Goal: Task Accomplishment & Management: Use online tool/utility

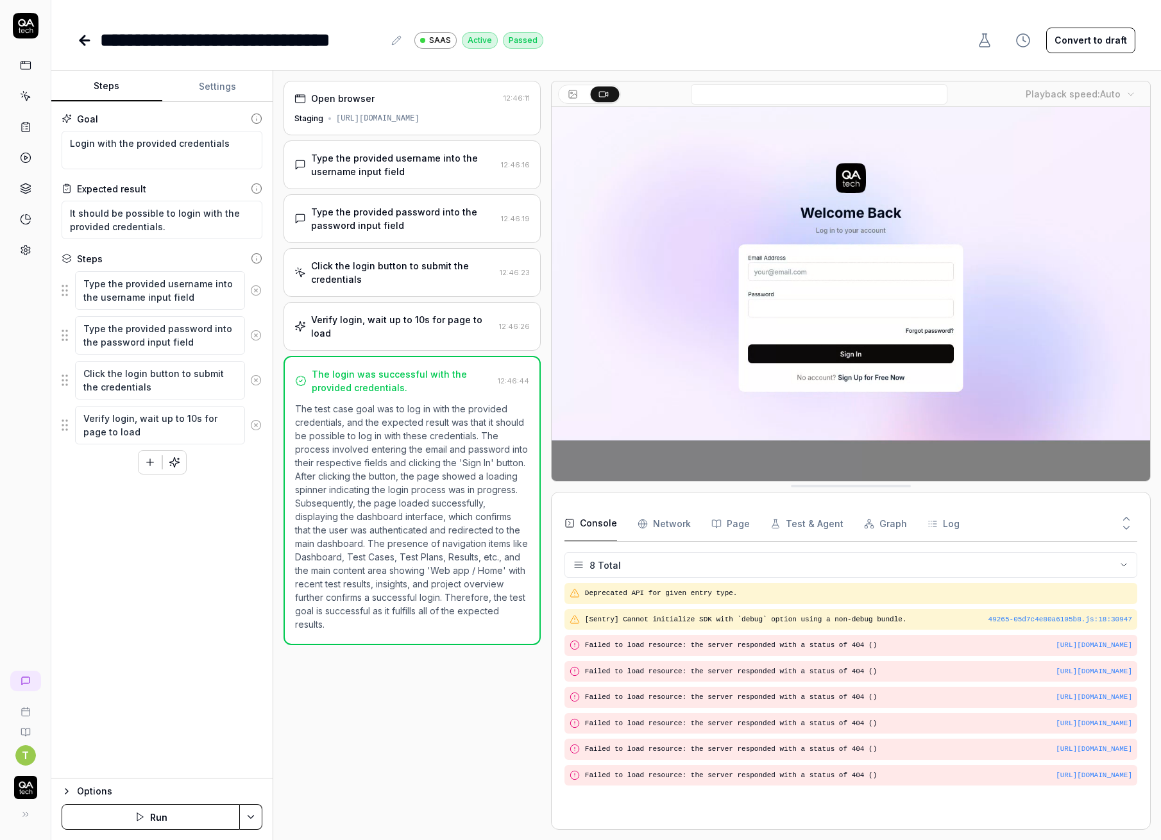
click at [76, 788] on button "Options" at bounding box center [162, 791] width 201 height 15
type textarea "*"
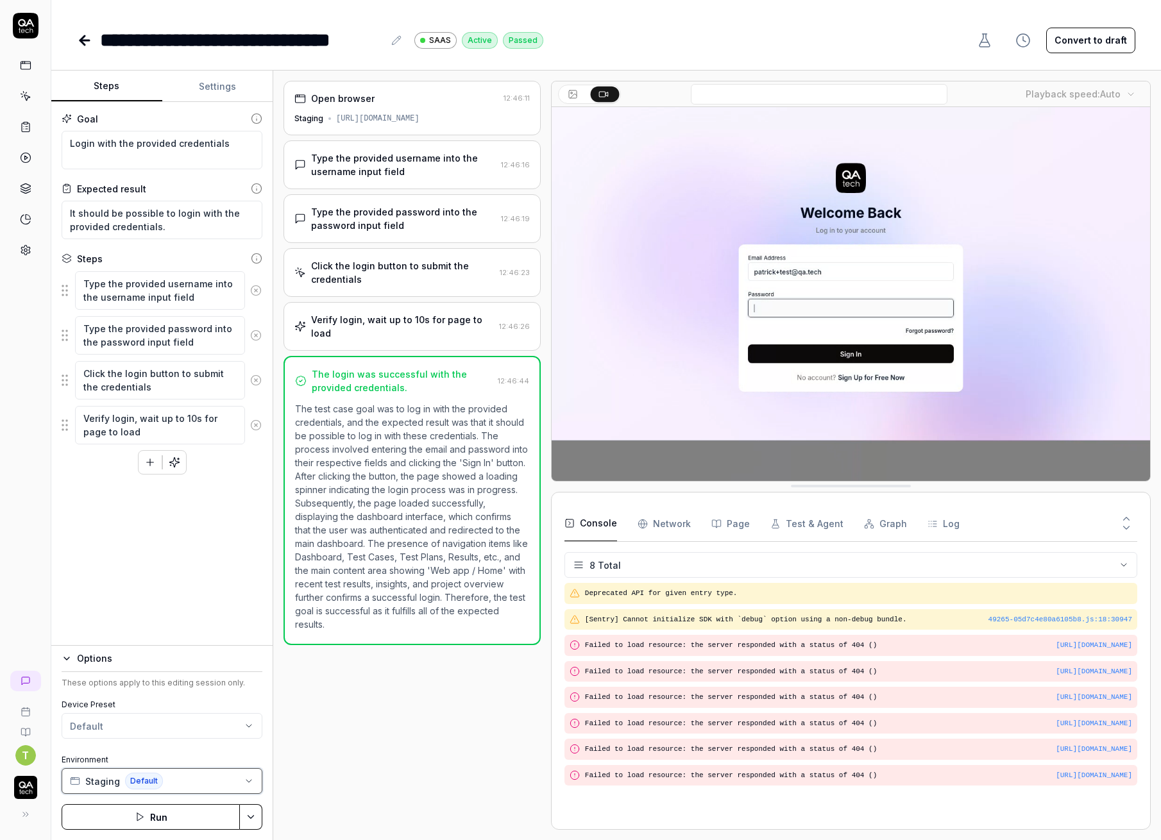
click at [235, 781] on button "Staging Default" at bounding box center [162, 781] width 201 height 26
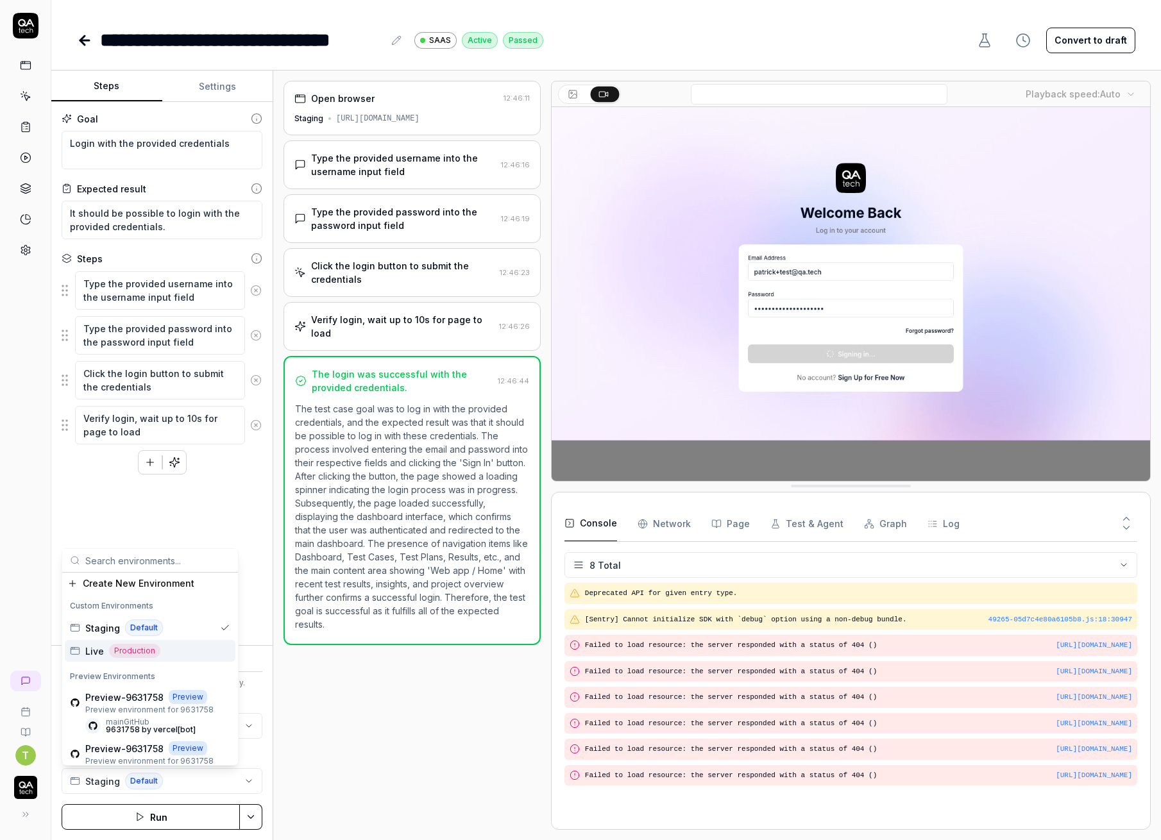
click at [289, 690] on div "Open browser 12:46:11 Staging https://app.bugduck.tech Type the provided userna…" at bounding box center [412, 455] width 257 height 749
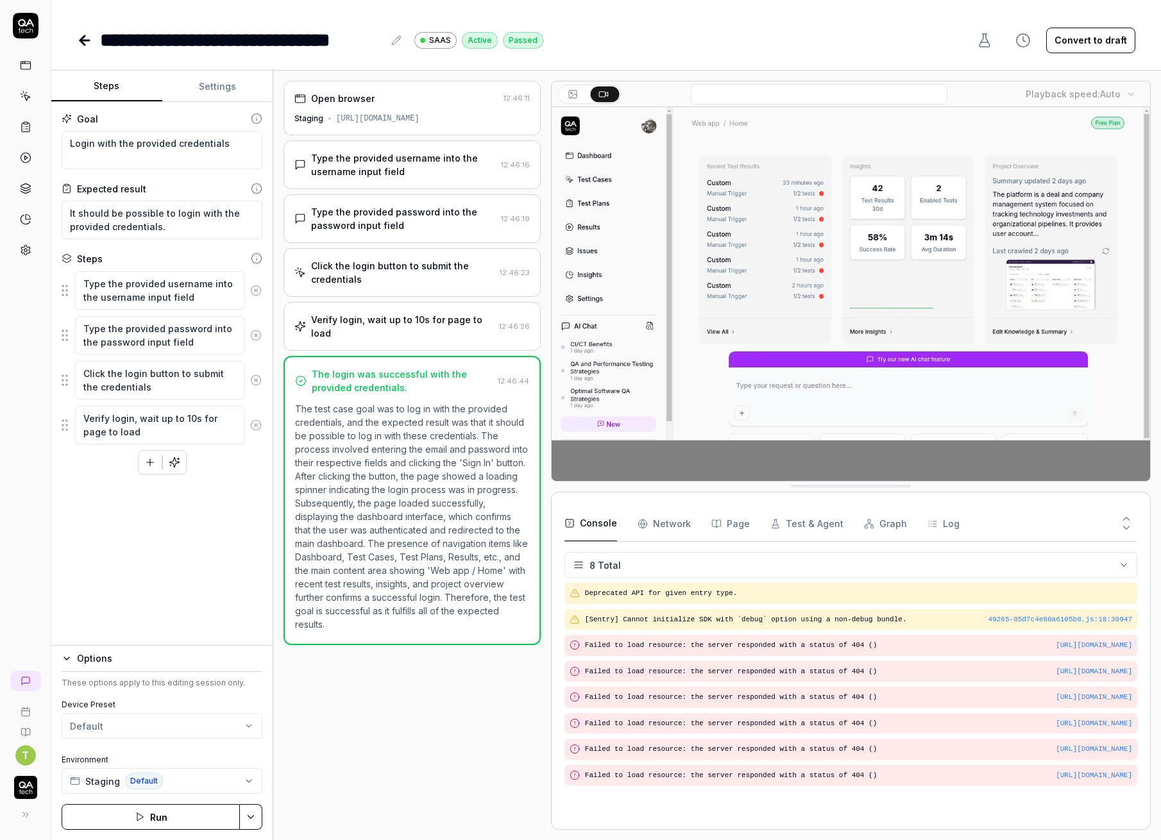
click at [26, 253] on icon at bounding box center [25, 251] width 9 height 10
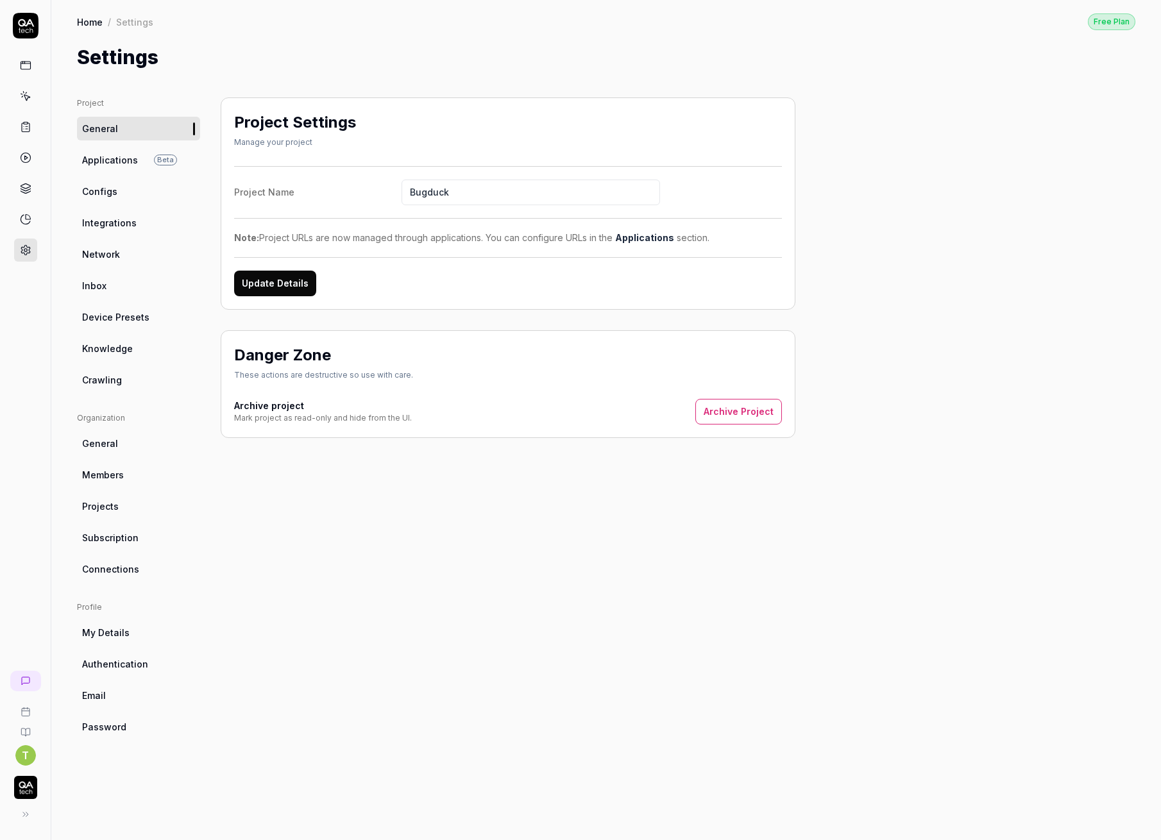
click at [133, 157] on span "Applications" at bounding box center [110, 159] width 56 height 13
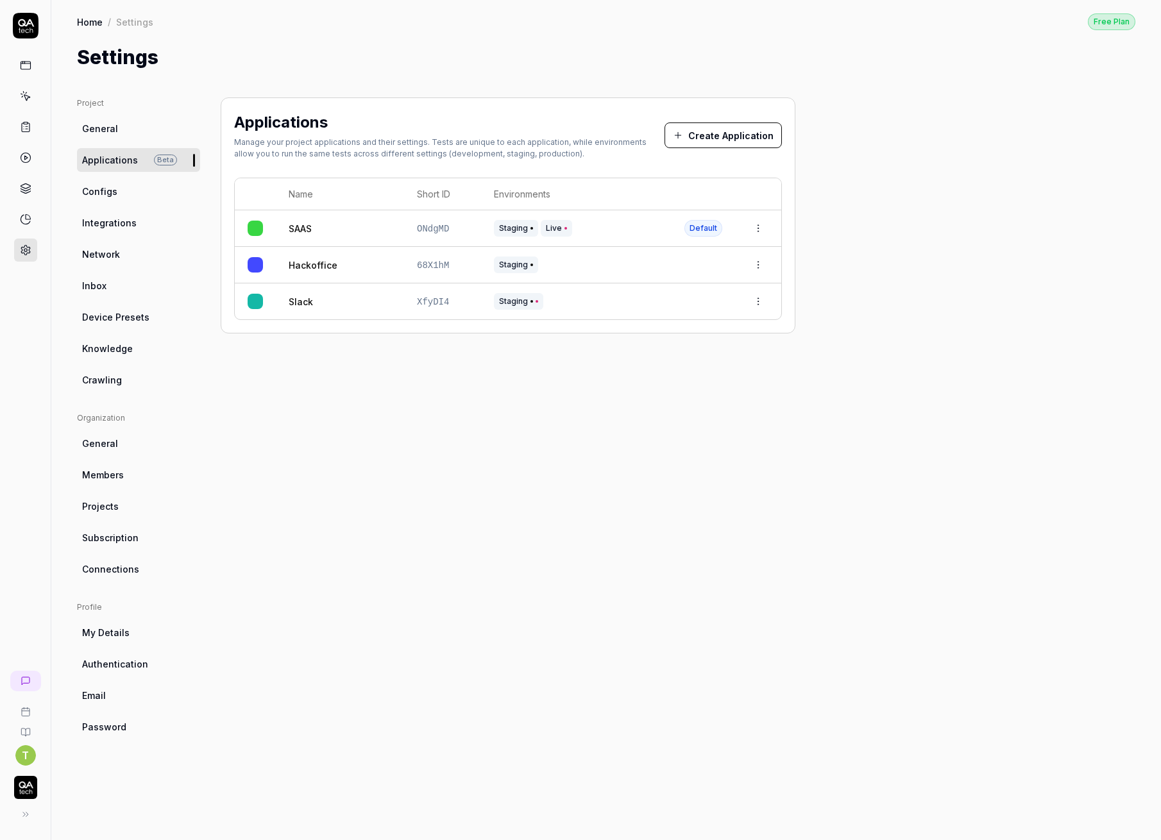
click at [763, 223] on html "T Home / Settings Free Plan Home / Settings Free Plan Settings Project General …" at bounding box center [580, 420] width 1161 height 840
click at [659, 306] on span "Edit" at bounding box center [656, 311] width 17 height 13
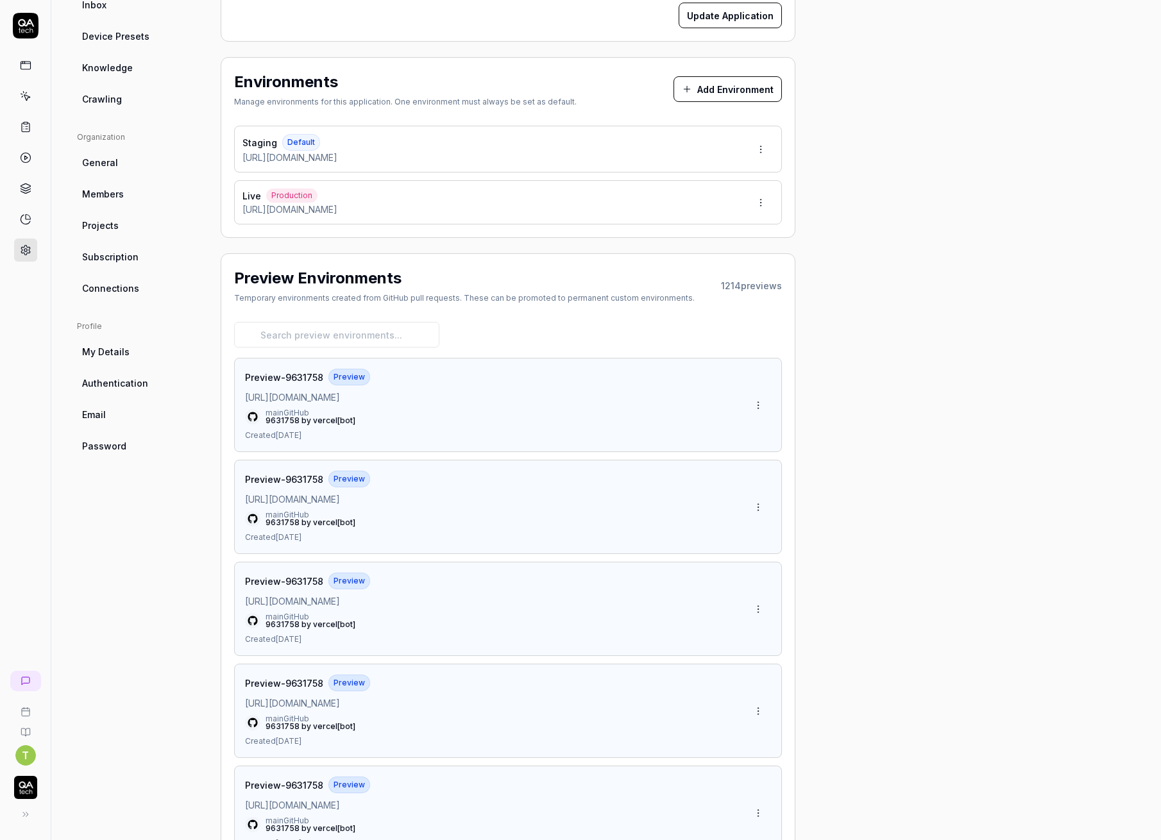
scroll to position [346, 0]
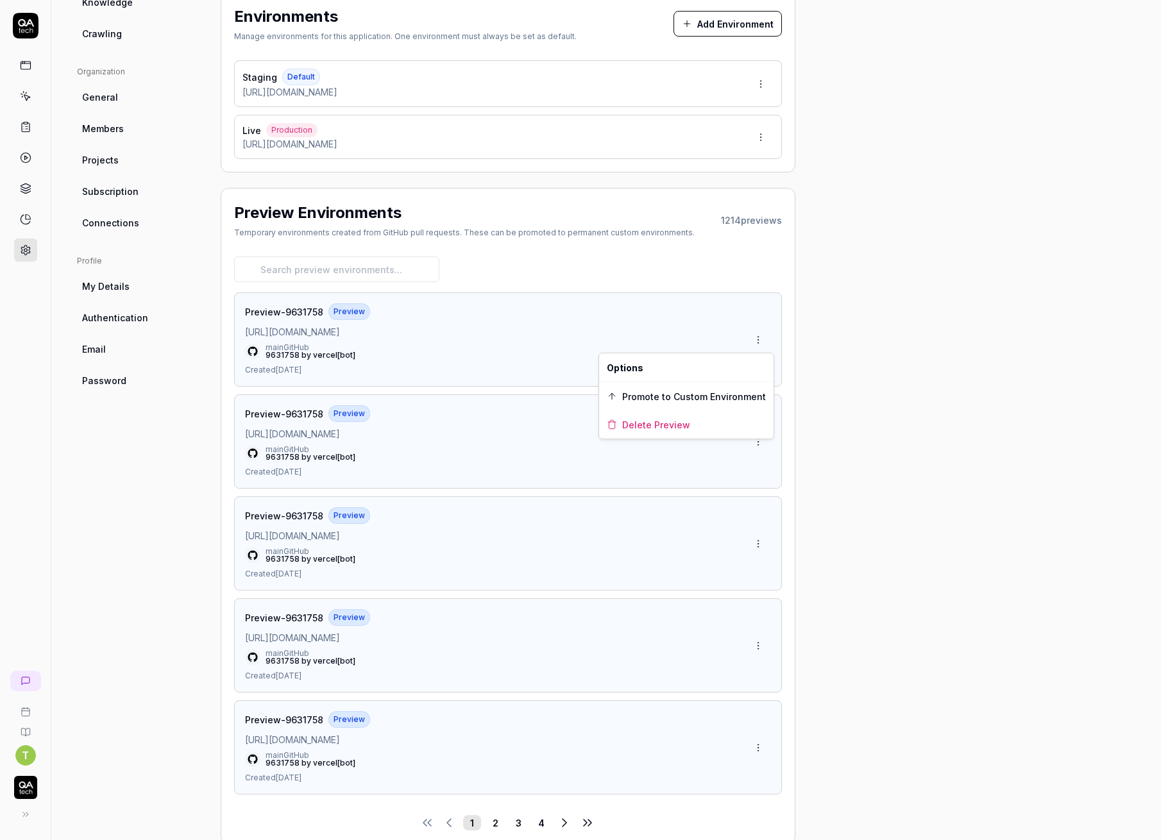
click at [759, 335] on html "T Home / Settings Free Plan Home / Settings Free Plan Settings Project General …" at bounding box center [580, 420] width 1161 height 840
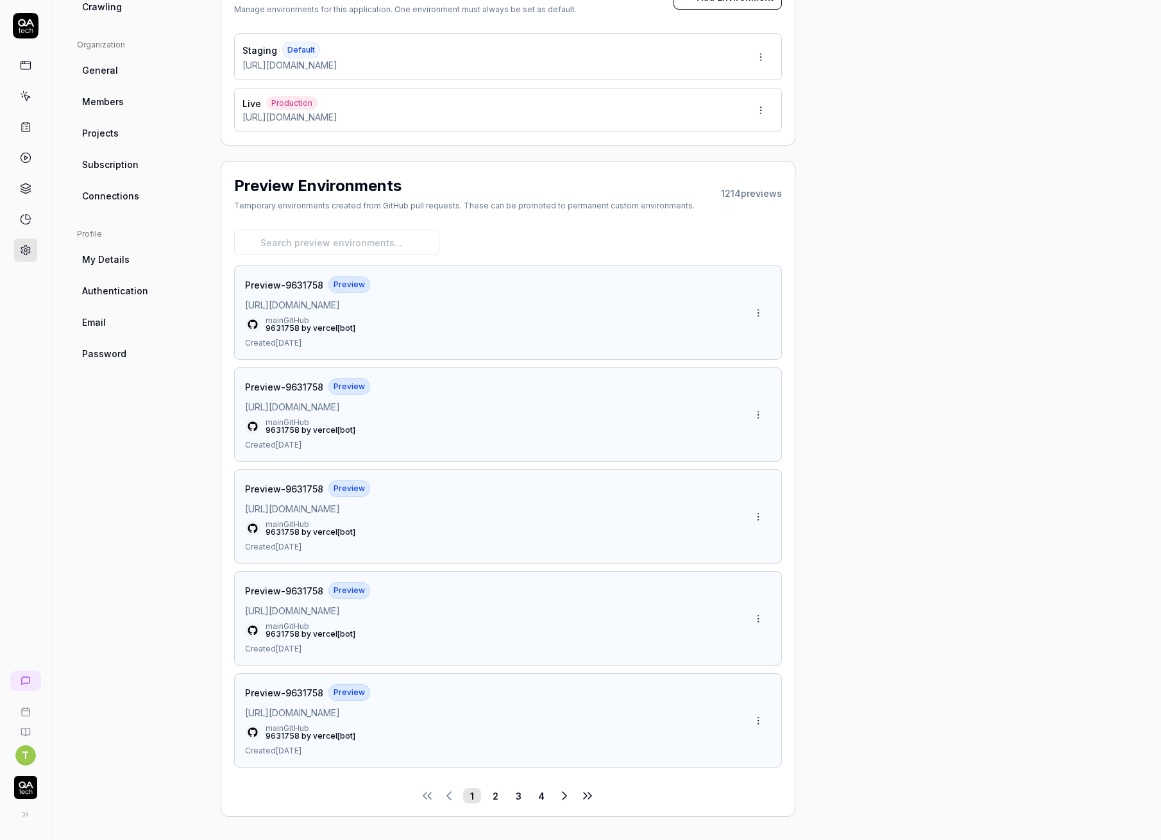
scroll to position [373, 0]
click at [496, 792] on button "2" at bounding box center [495, 795] width 18 height 15
click at [336, 613] on span "https://saas-ojh6wy5rs-qa-tech.vercel.app" at bounding box center [292, 610] width 95 height 13
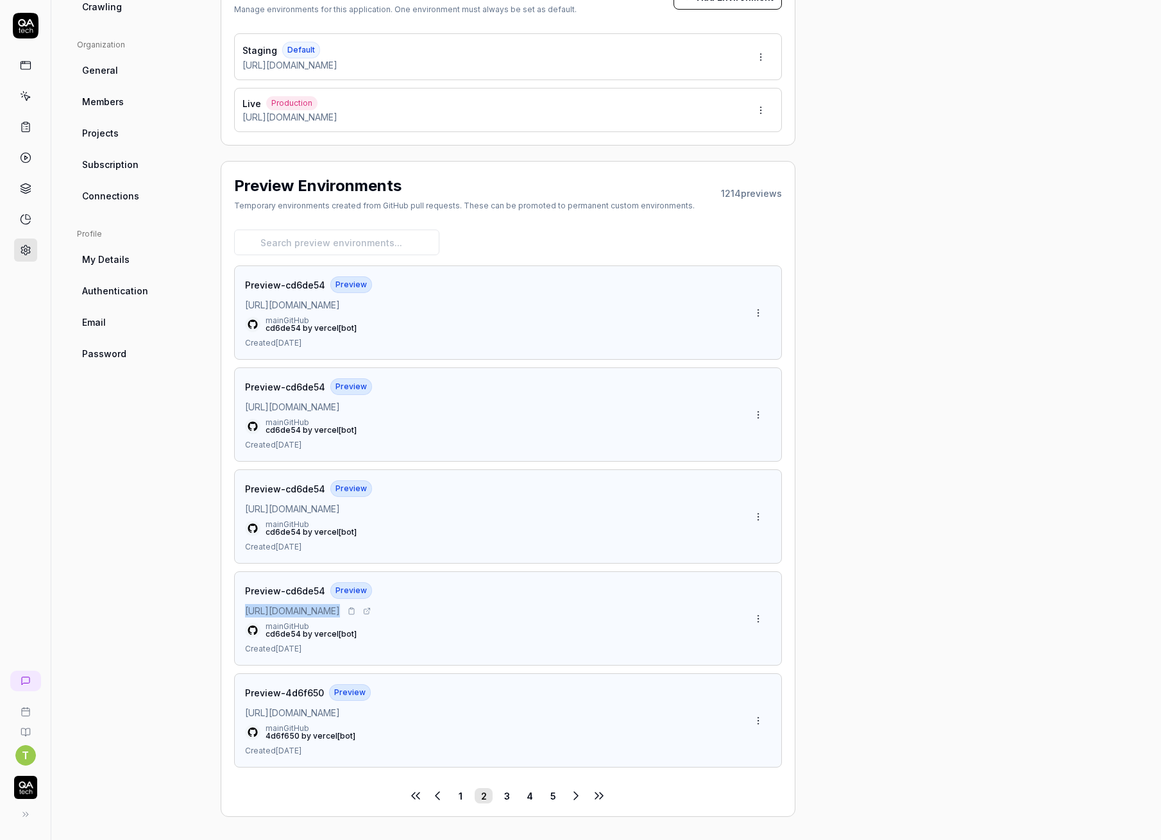
copy div "https://saas-ojh6wy5rs-qa-tech.vercel.app"
click at [501, 790] on button "3" at bounding box center [507, 795] width 18 height 15
click at [524, 794] on button "4" at bounding box center [518, 795] width 18 height 15
click at [437, 793] on button "1" at bounding box center [437, 795] width 18 height 15
click at [497, 794] on button "2" at bounding box center [495, 795] width 18 height 15
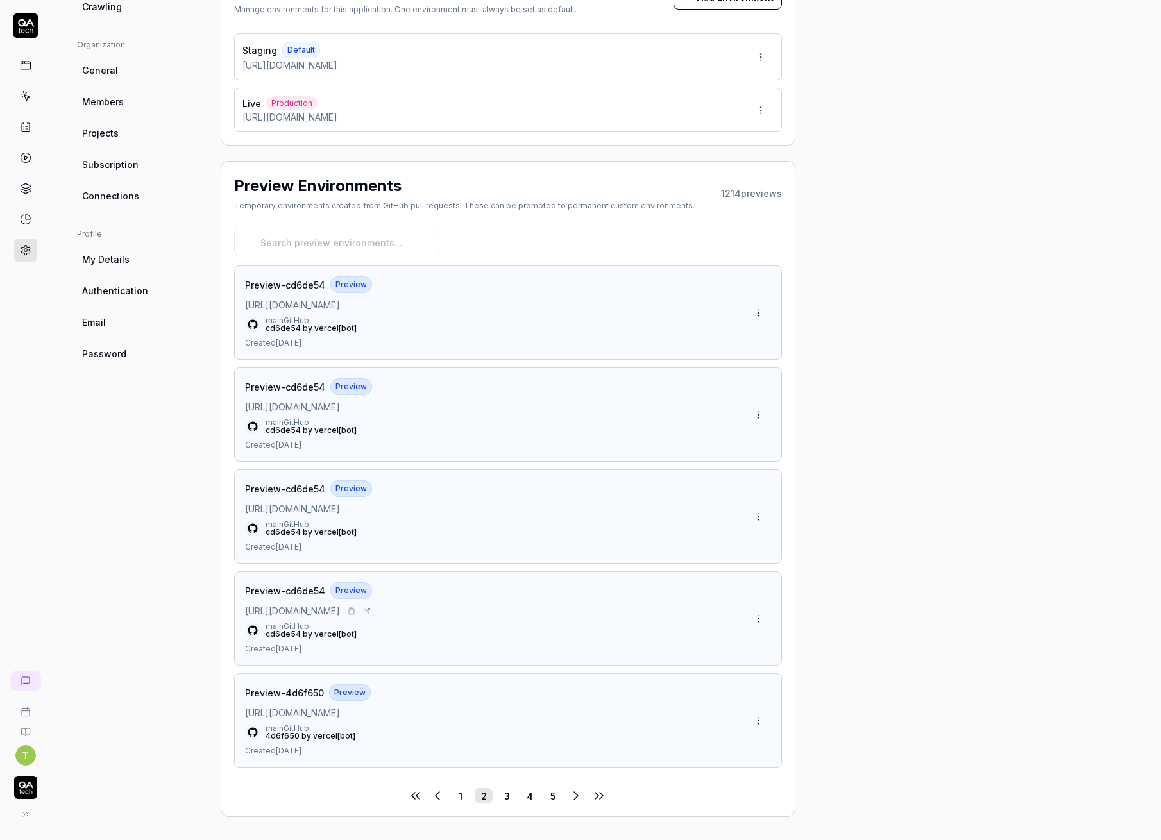
click at [340, 614] on span "https://saas-ojh6wy5rs-qa-tech.vercel.app" at bounding box center [292, 610] width 95 height 13
click at [338, 200] on div "Temporary environments created from GitHub pull requests. These can be promoted…" at bounding box center [464, 206] width 461 height 12
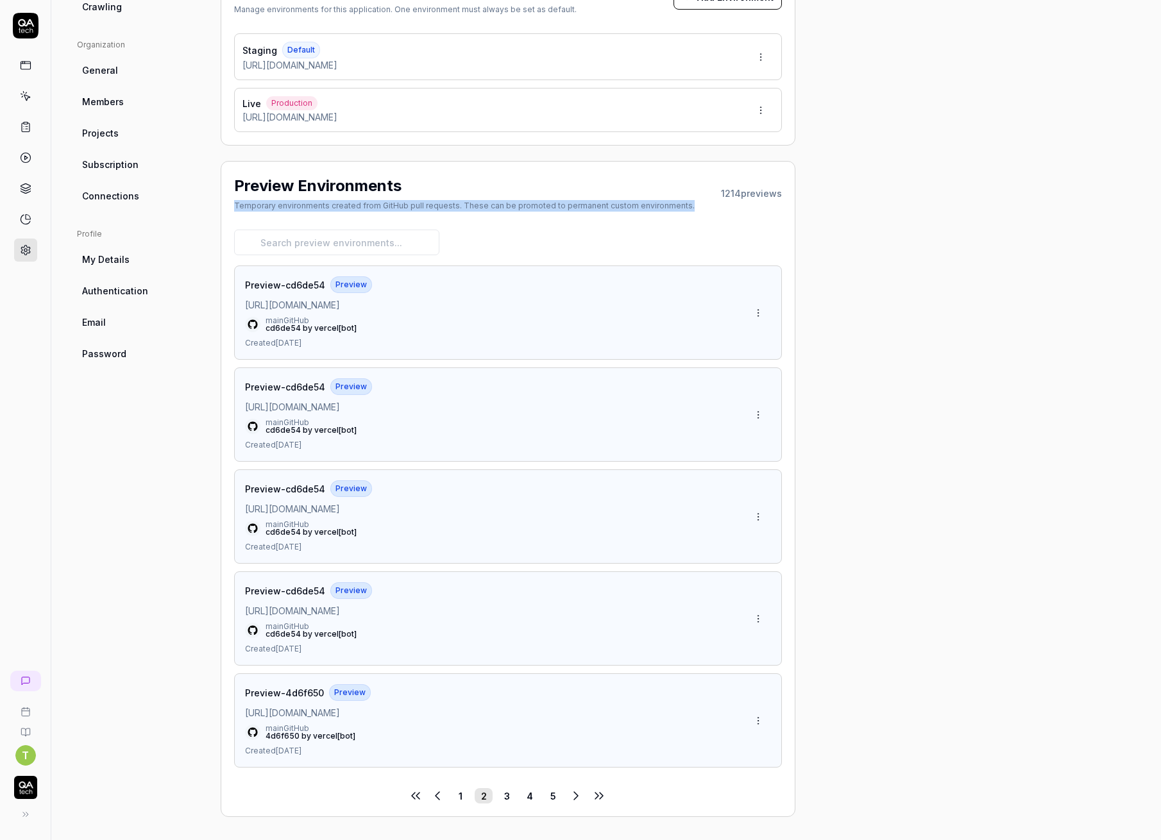
click at [338, 200] on div "Temporary environments created from GitHub pull requests. These can be promoted…" at bounding box center [464, 206] width 461 height 12
click at [344, 180] on h2 "Preview Environments" at bounding box center [317, 185] width 167 height 23
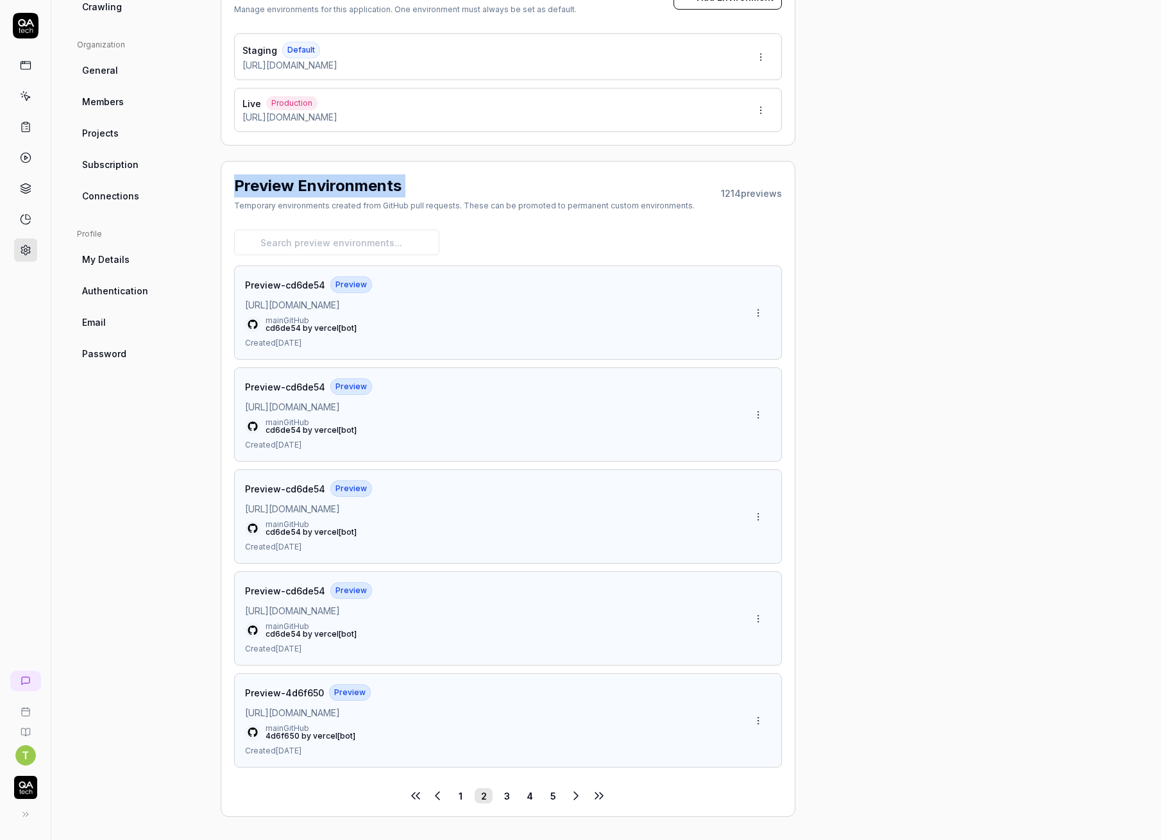
click at [344, 180] on h2 "Preview Environments" at bounding box center [317, 185] width 167 height 23
copy h2 "Preview Environments"
click at [312, 503] on span "https://saas-3fibw7mbl-qa-tech.vercel.app" at bounding box center [292, 508] width 95 height 13
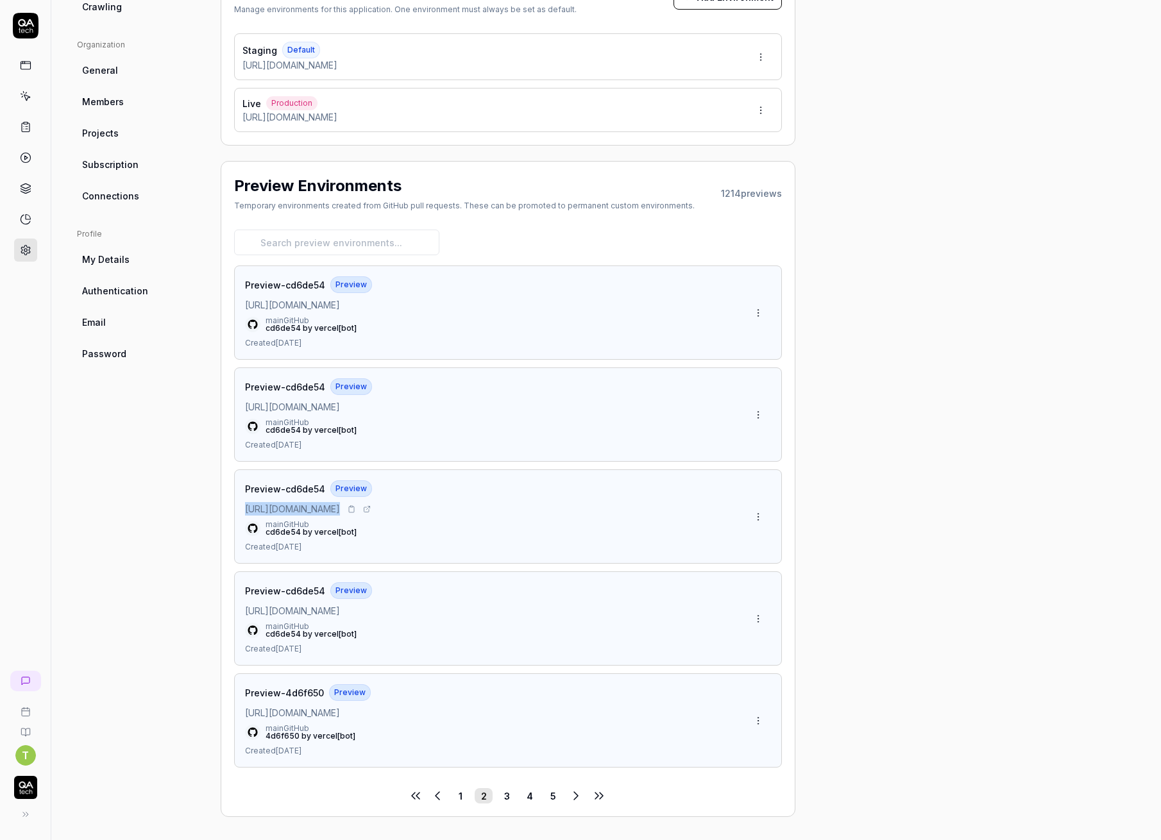
copy div "https://saas-3fibw7mbl-qa-tech.vercel.app"
click at [301, 382] on span "Preview-cd6de54" at bounding box center [285, 386] width 80 height 13
copy span "cd6de54"
click at [282, 426] on link "cd6de54" at bounding box center [283, 430] width 35 height 10
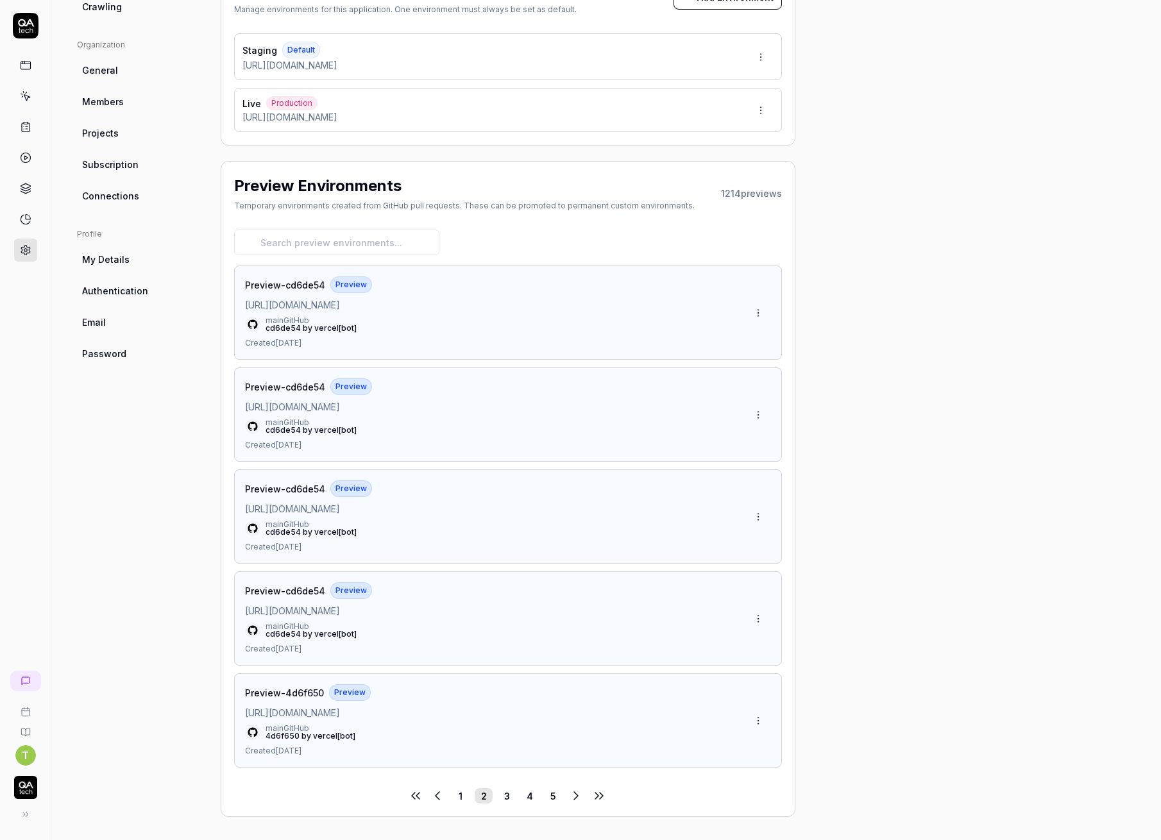
click at [513, 260] on div "Preview-cd6de54 Preview https://saas-pmslq2wta-qa-tech.vercel.app main GitHub c…" at bounding box center [508, 517] width 548 height 574
click at [302, 280] on span "Preview-cd6de54" at bounding box center [285, 284] width 80 height 13
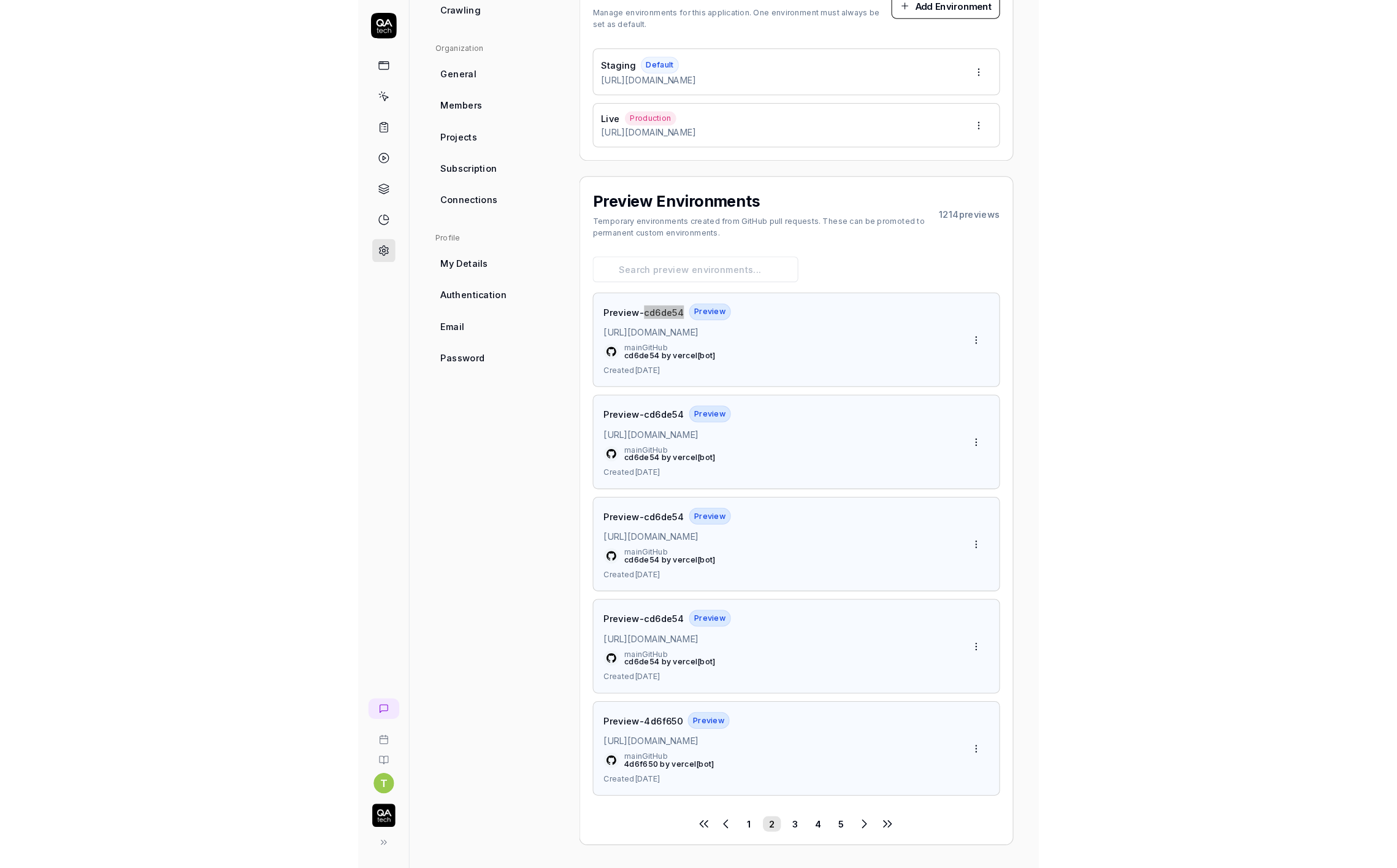
scroll to position [323, 0]
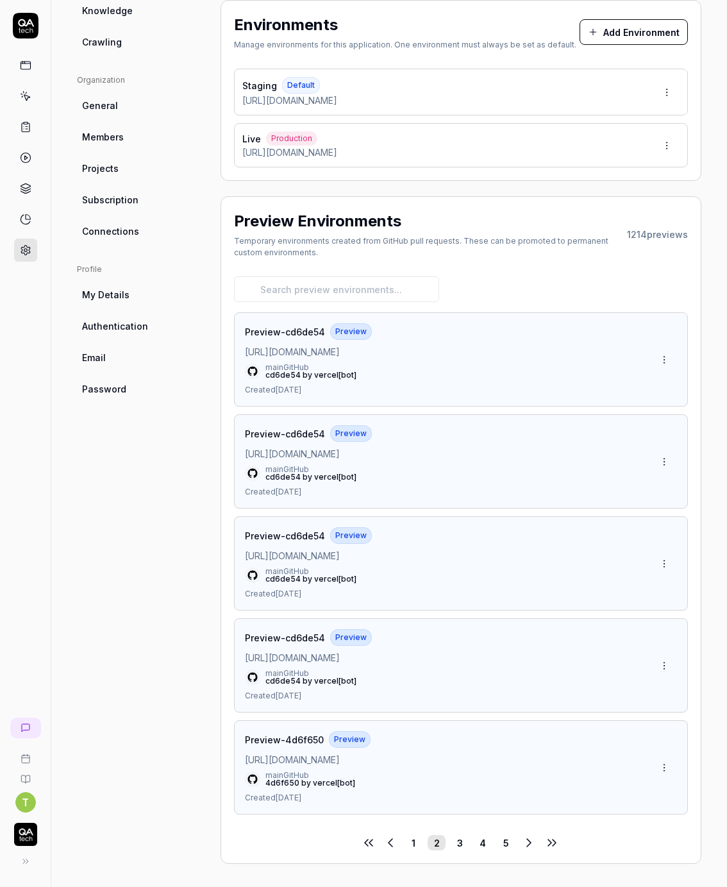
click at [301, 428] on span "Preview-cd6de54" at bounding box center [285, 433] width 80 height 13
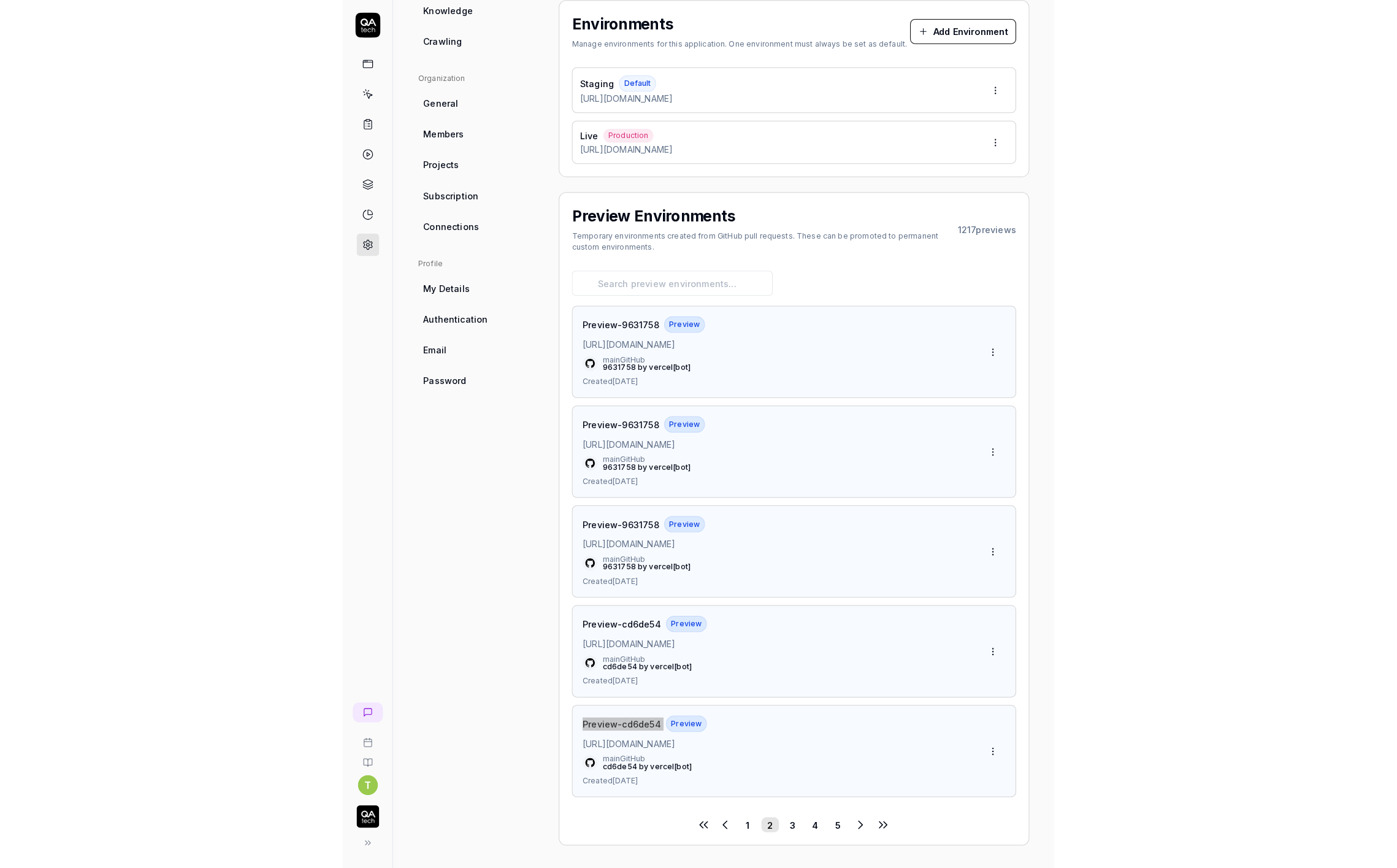
scroll to position [293, 0]
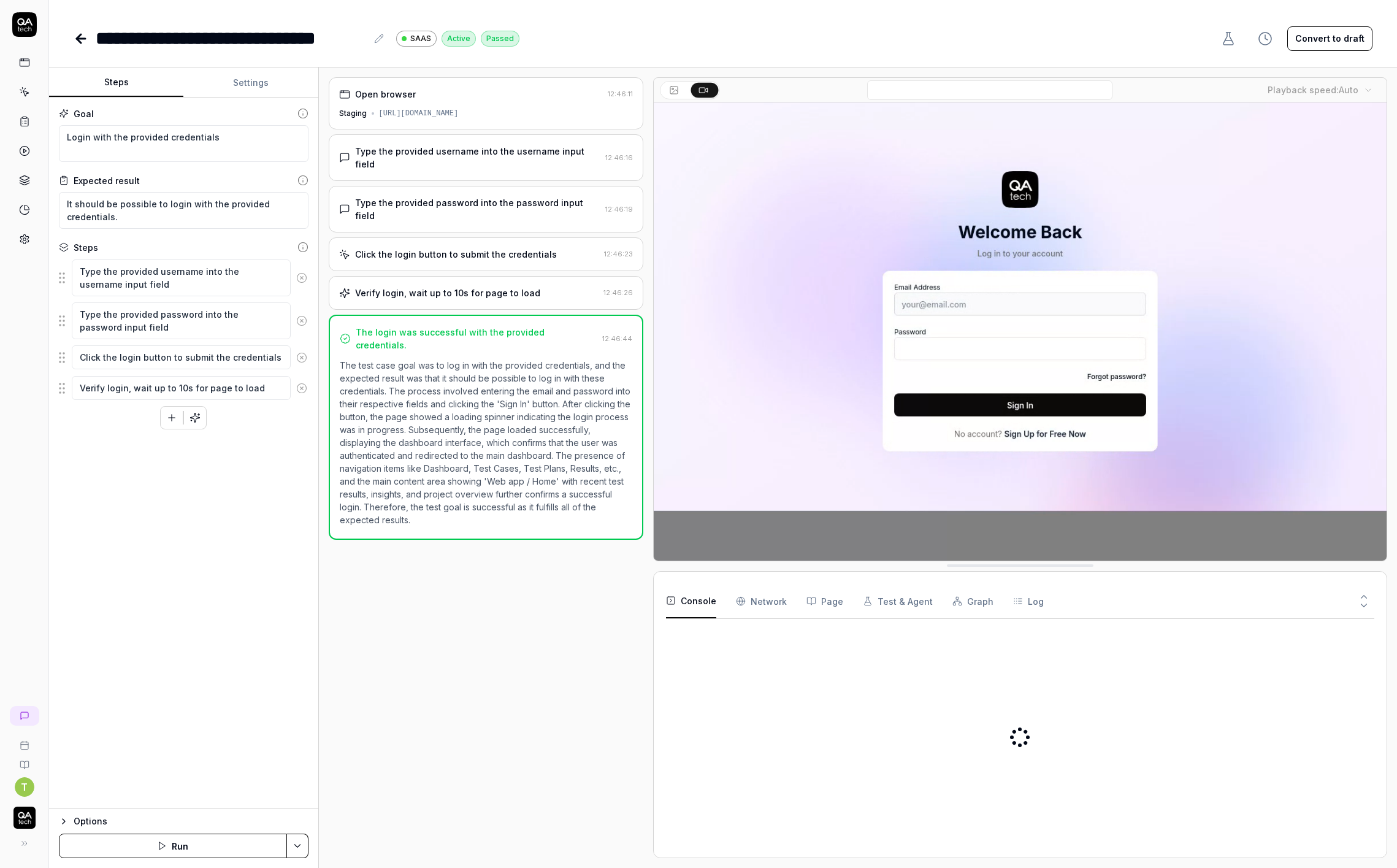
click at [173, 816] on div "Options" at bounding box center [191, 820] width 235 height 14
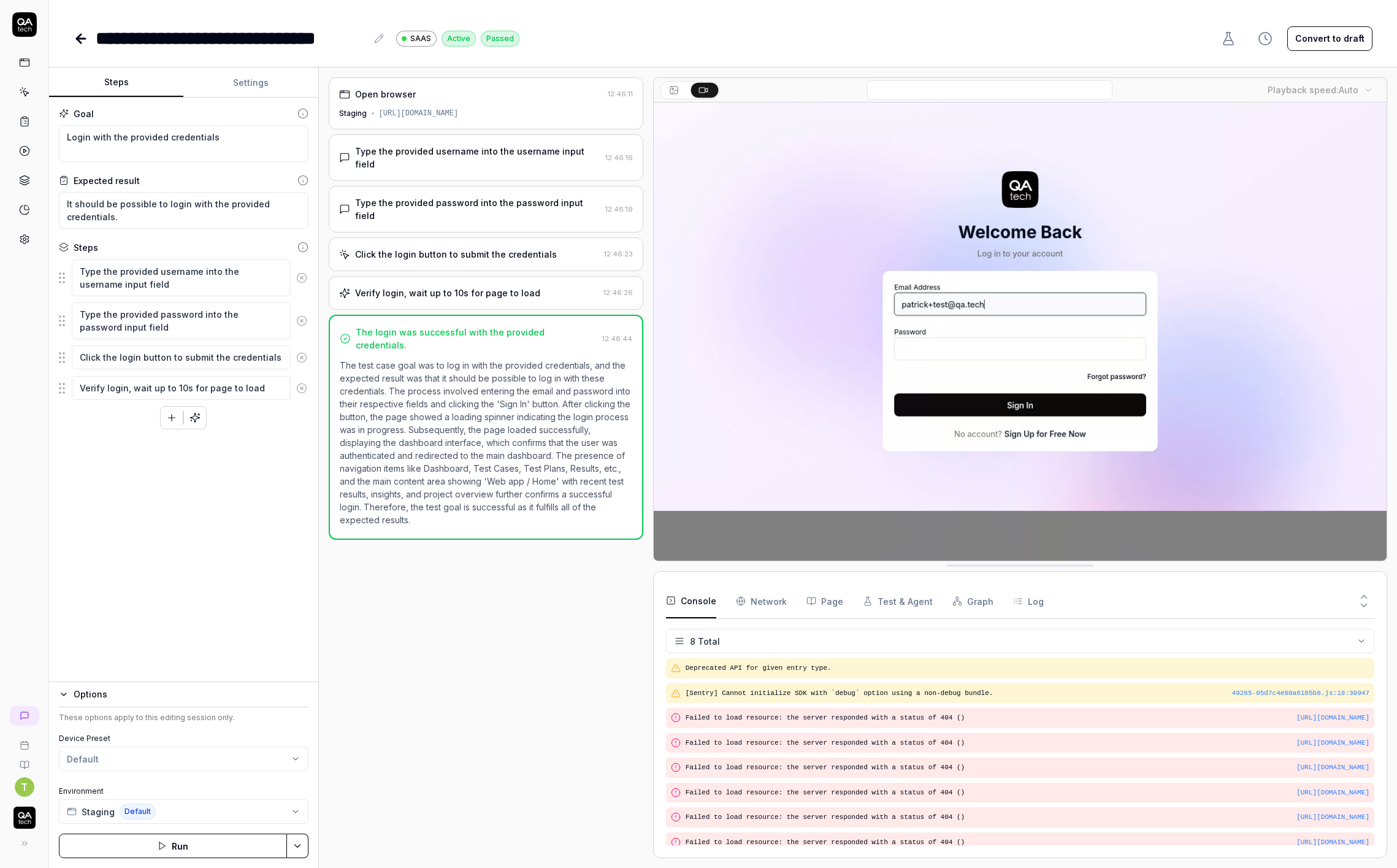
scroll to position [6, 0]
type textarea "*"
click at [137, 751] on html "**********" at bounding box center [698, 434] width 1397 height 868
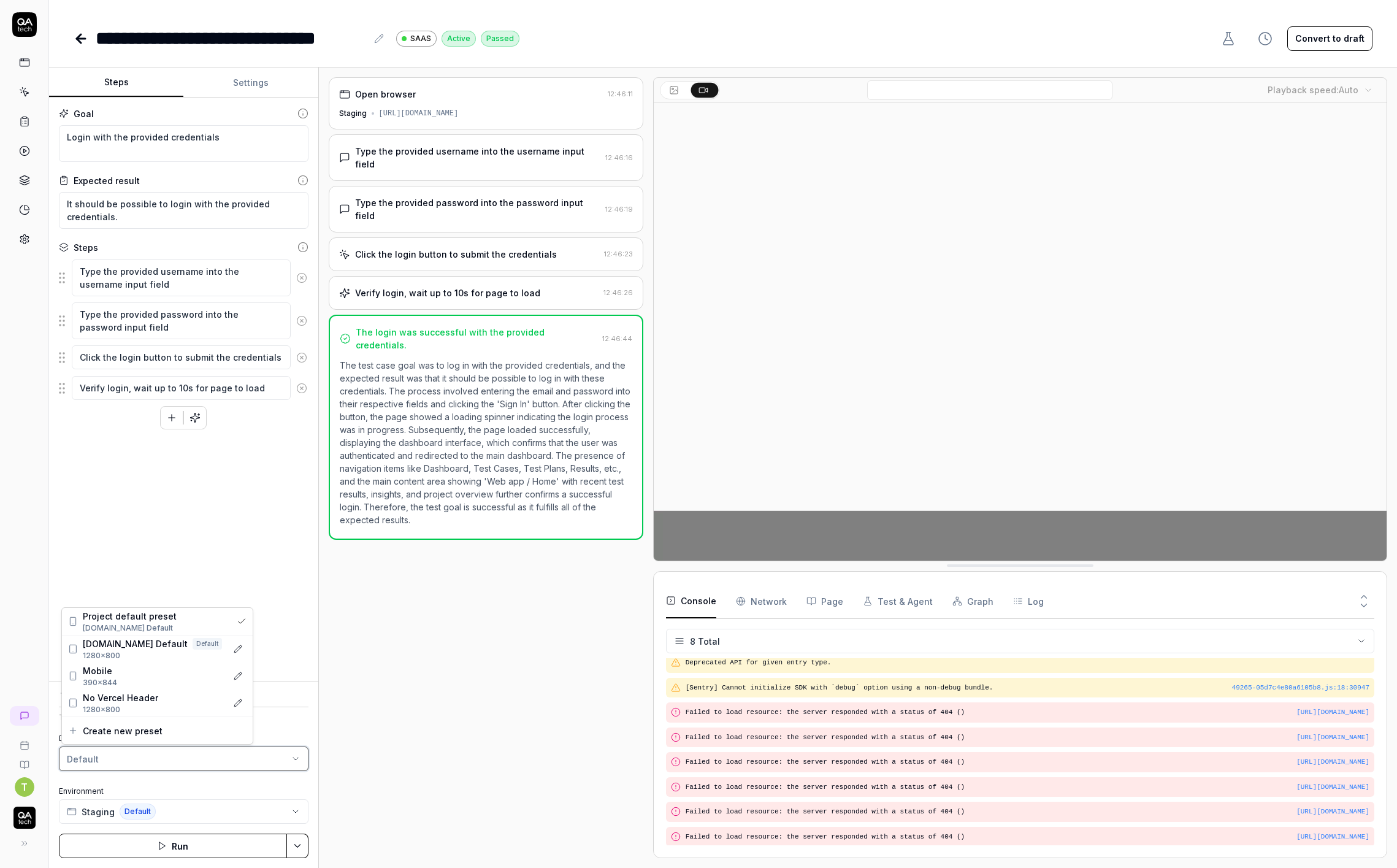
click at [134, 808] on html "**********" at bounding box center [698, 434] width 1397 height 868
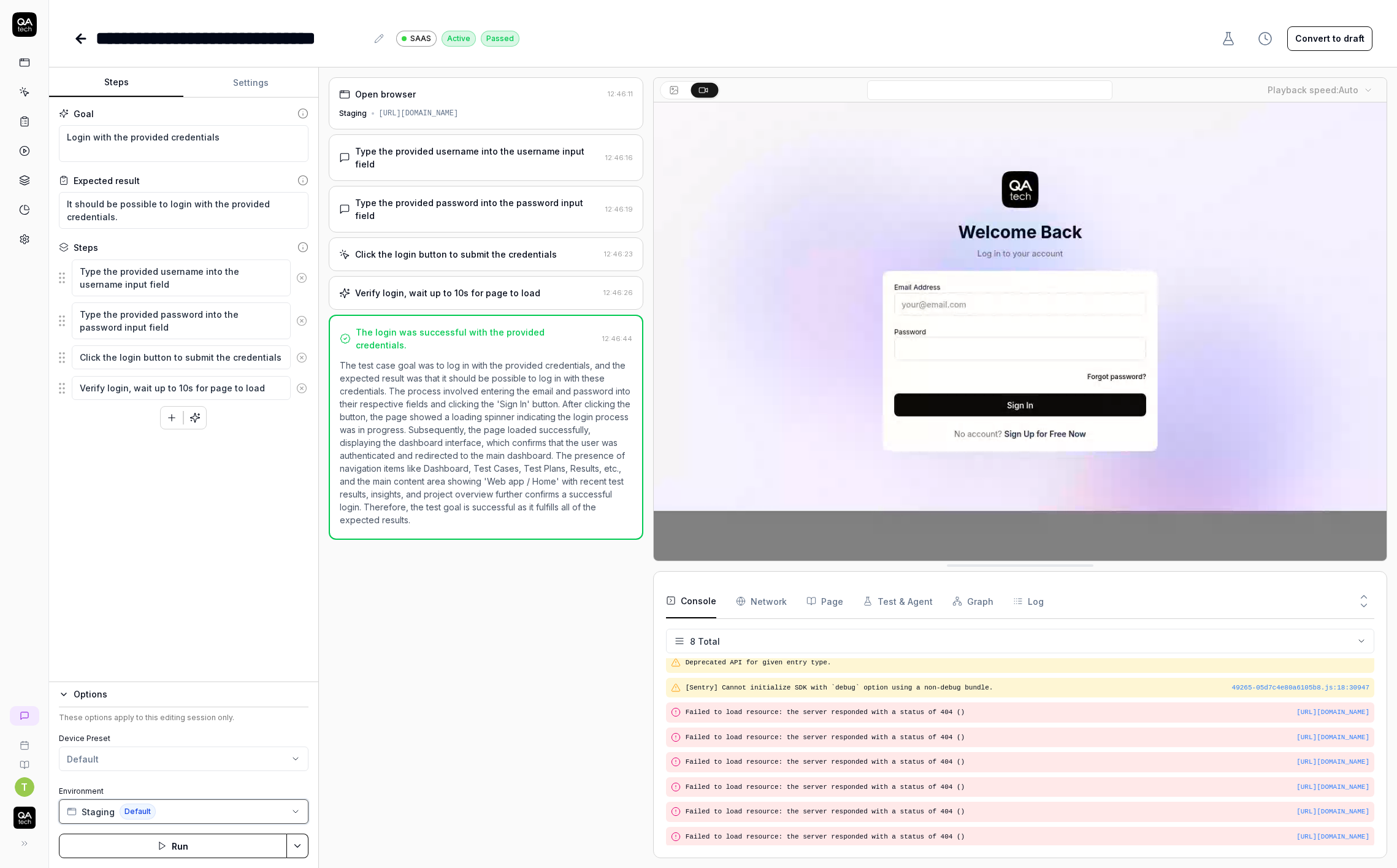
click at [139, 810] on span "Default" at bounding box center [138, 811] width 36 height 16
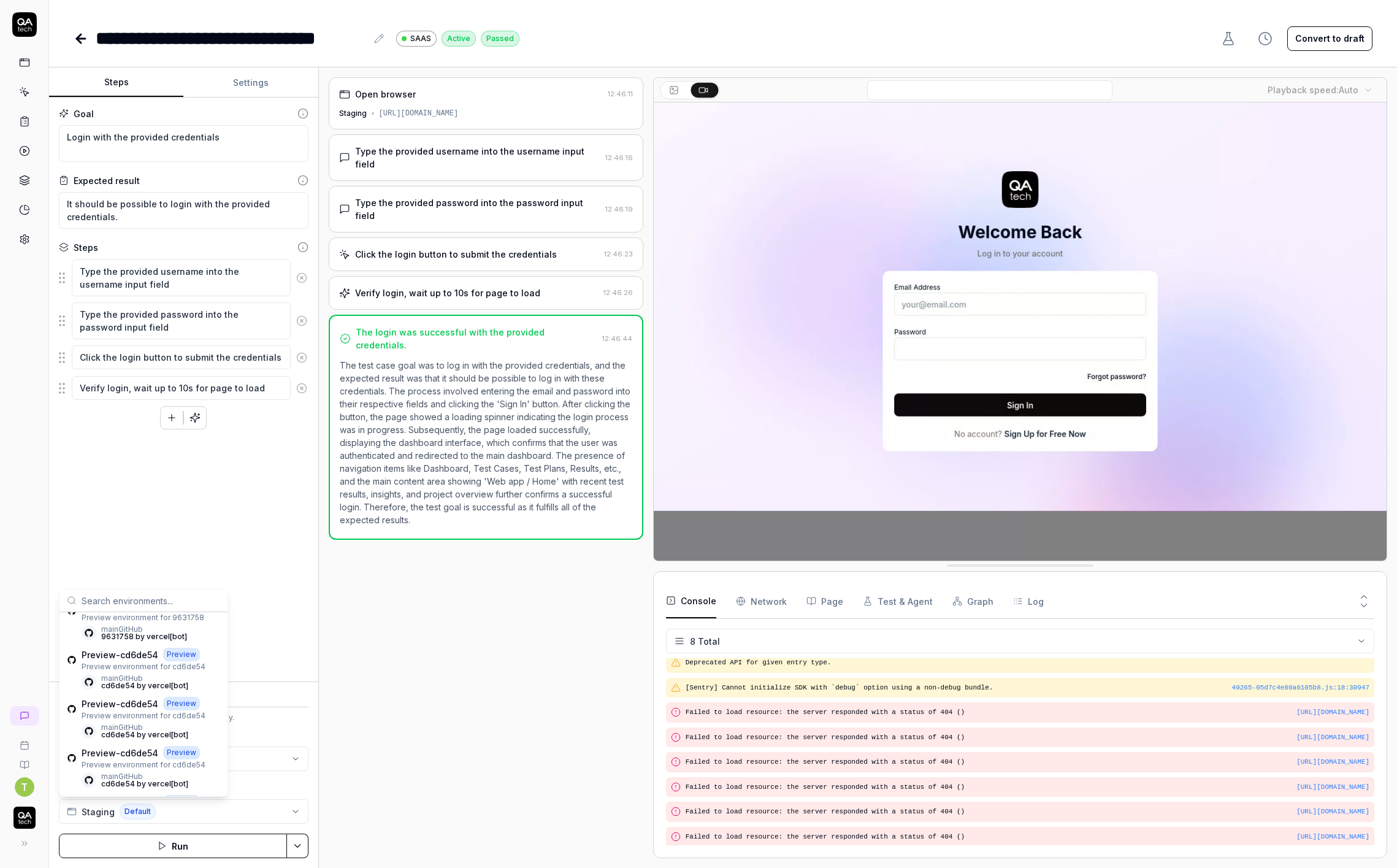
scroll to position [0, 0]
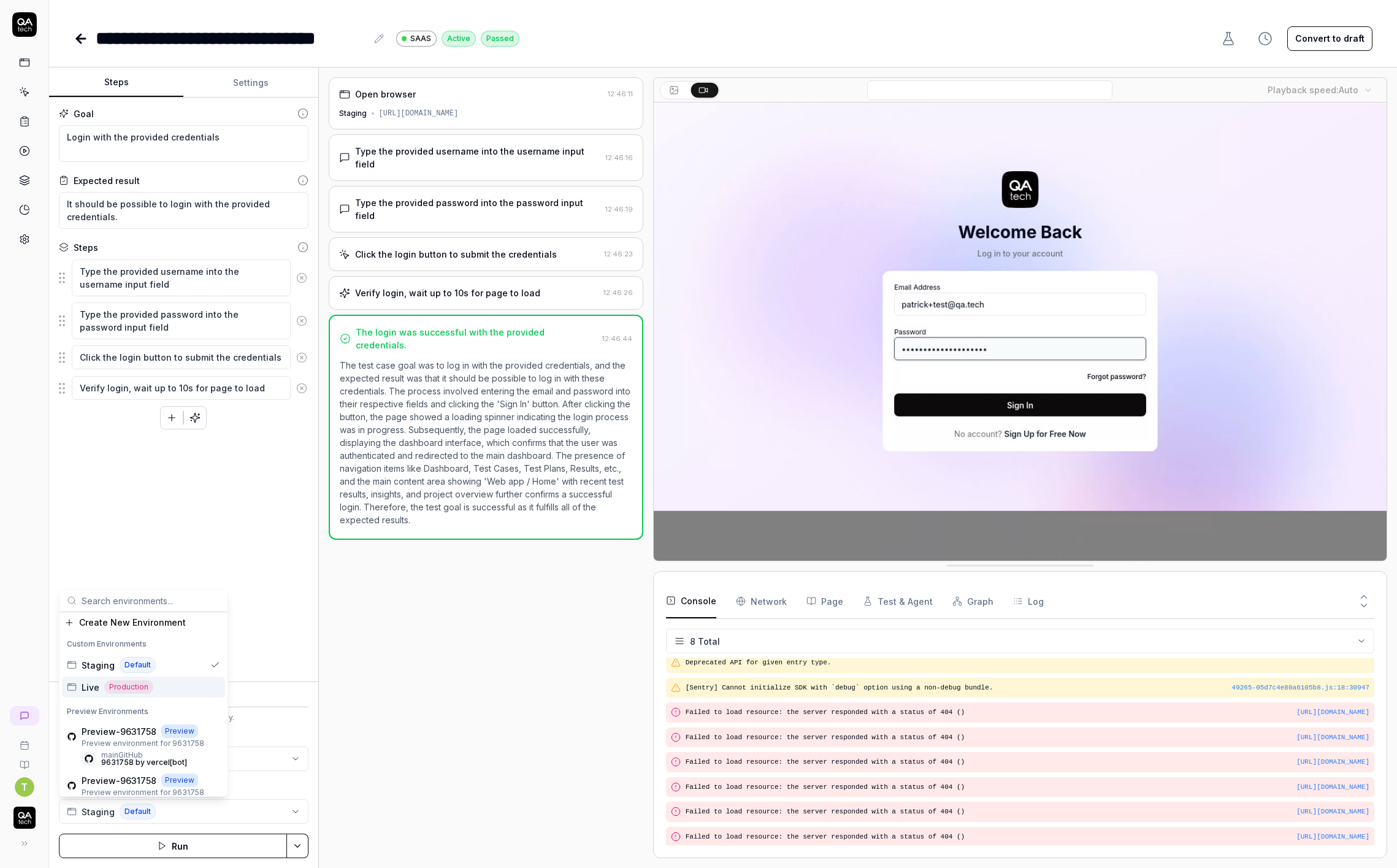
click at [312, 495] on div "Goal Login with the provided credentials Expected result It should be possible …" at bounding box center [184, 389] width 270 height 584
